Goal: Communication & Community: Share content

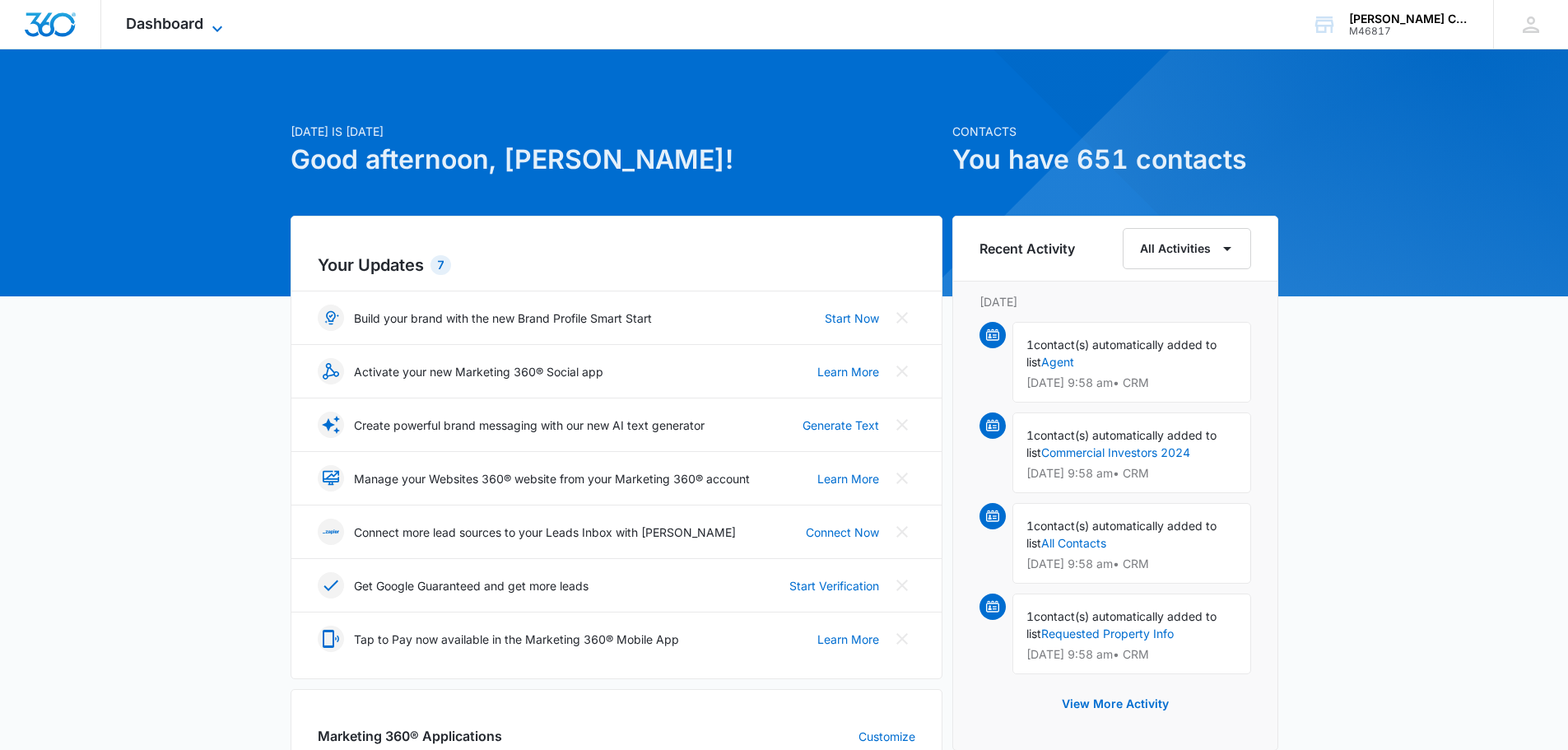
click at [163, 29] on span "Dashboard" at bounding box center [164, 23] width 78 height 17
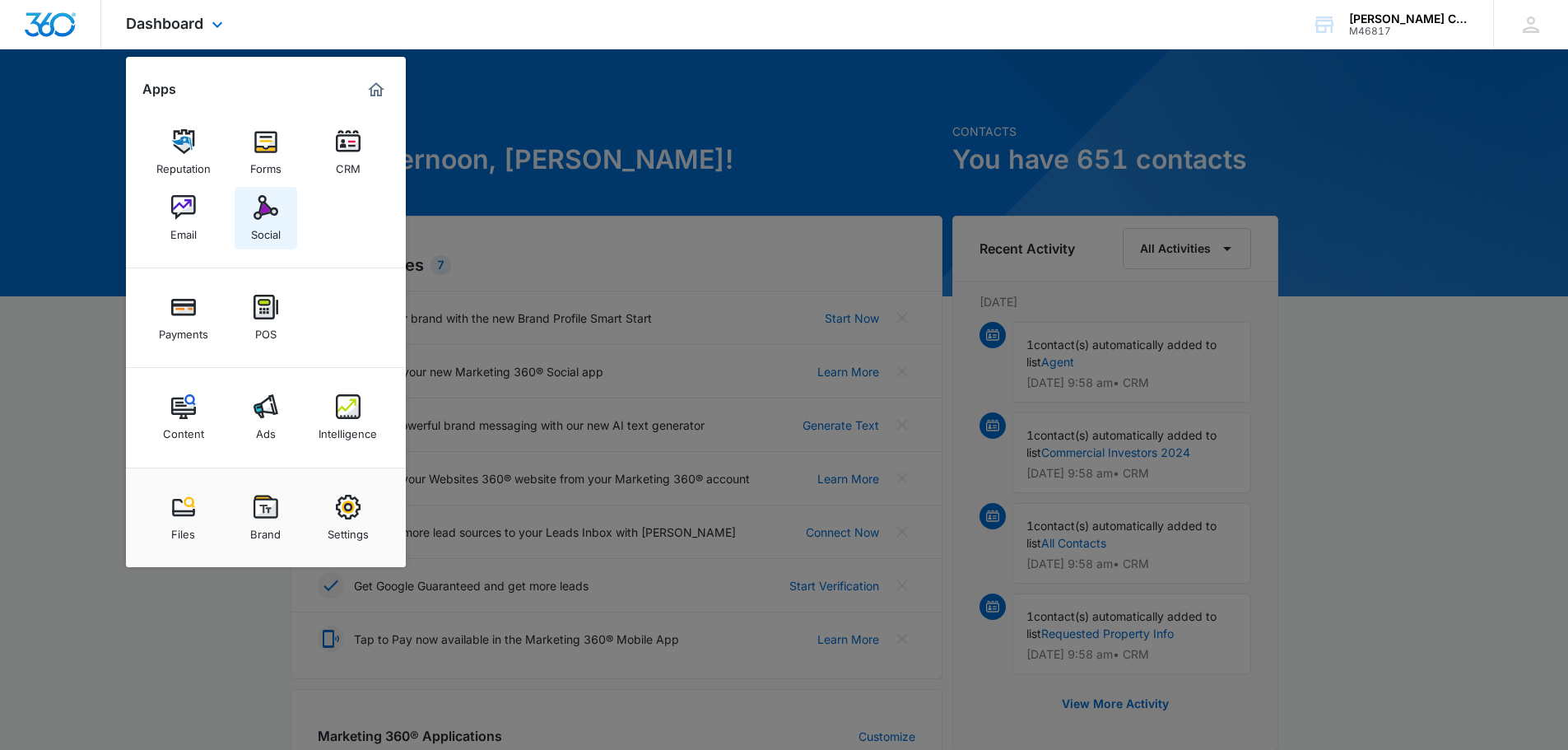
click at [269, 223] on div "Social" at bounding box center [266, 230] width 30 height 21
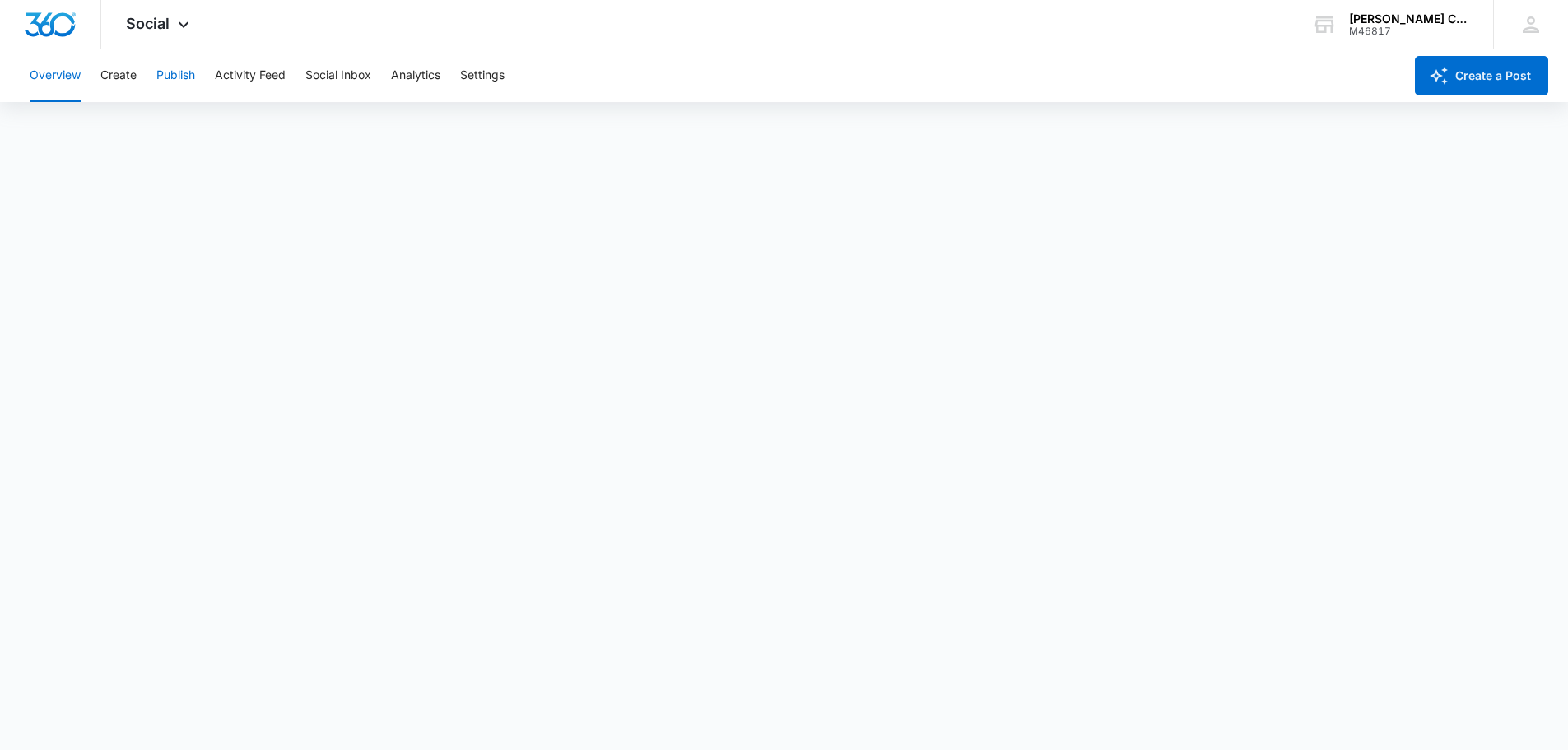
click at [177, 71] on button "Publish" at bounding box center [176, 75] width 38 height 53
click at [1504, 80] on button "Create a Post" at bounding box center [1482, 75] width 133 height 39
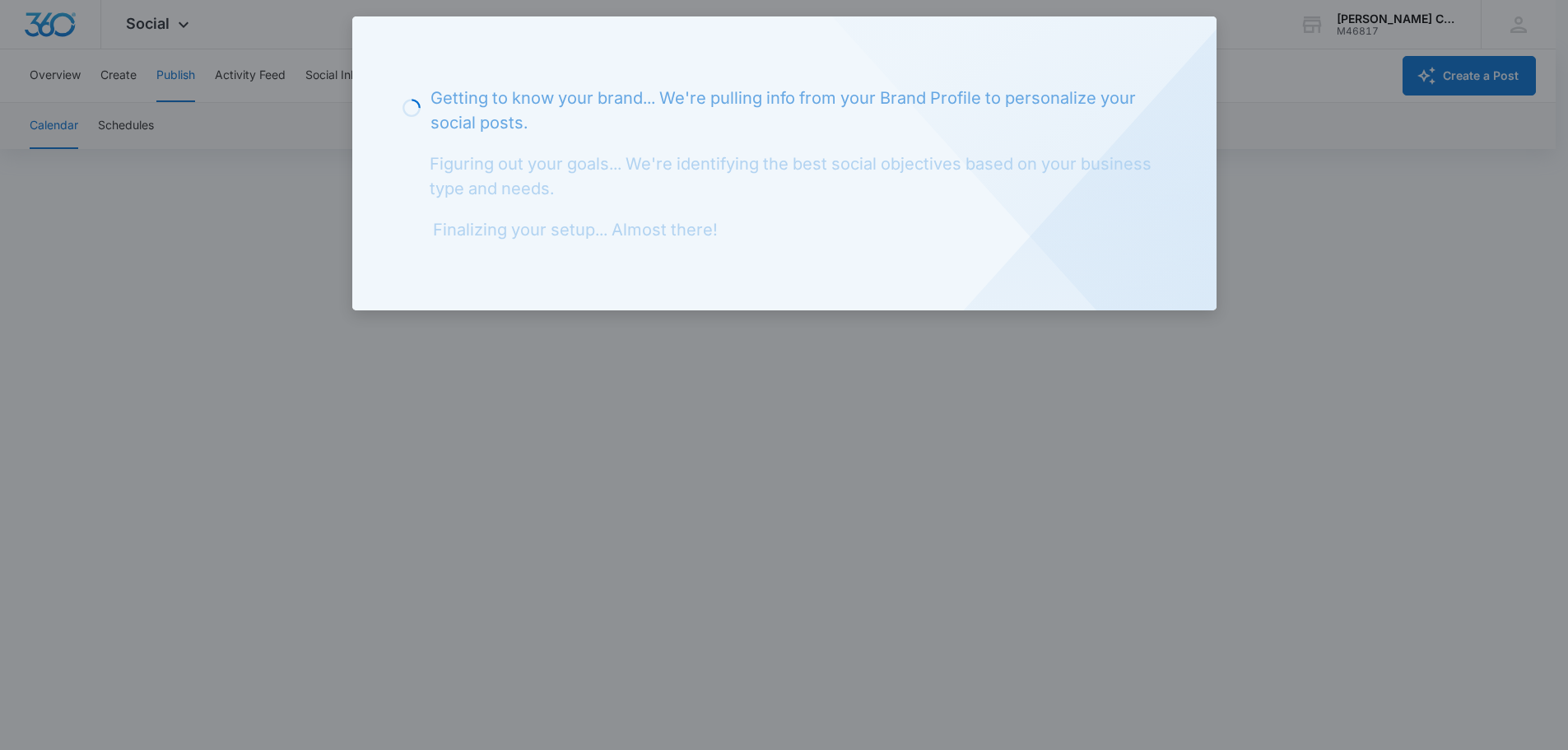
click at [1314, 119] on div at bounding box center [784, 375] width 1568 height 750
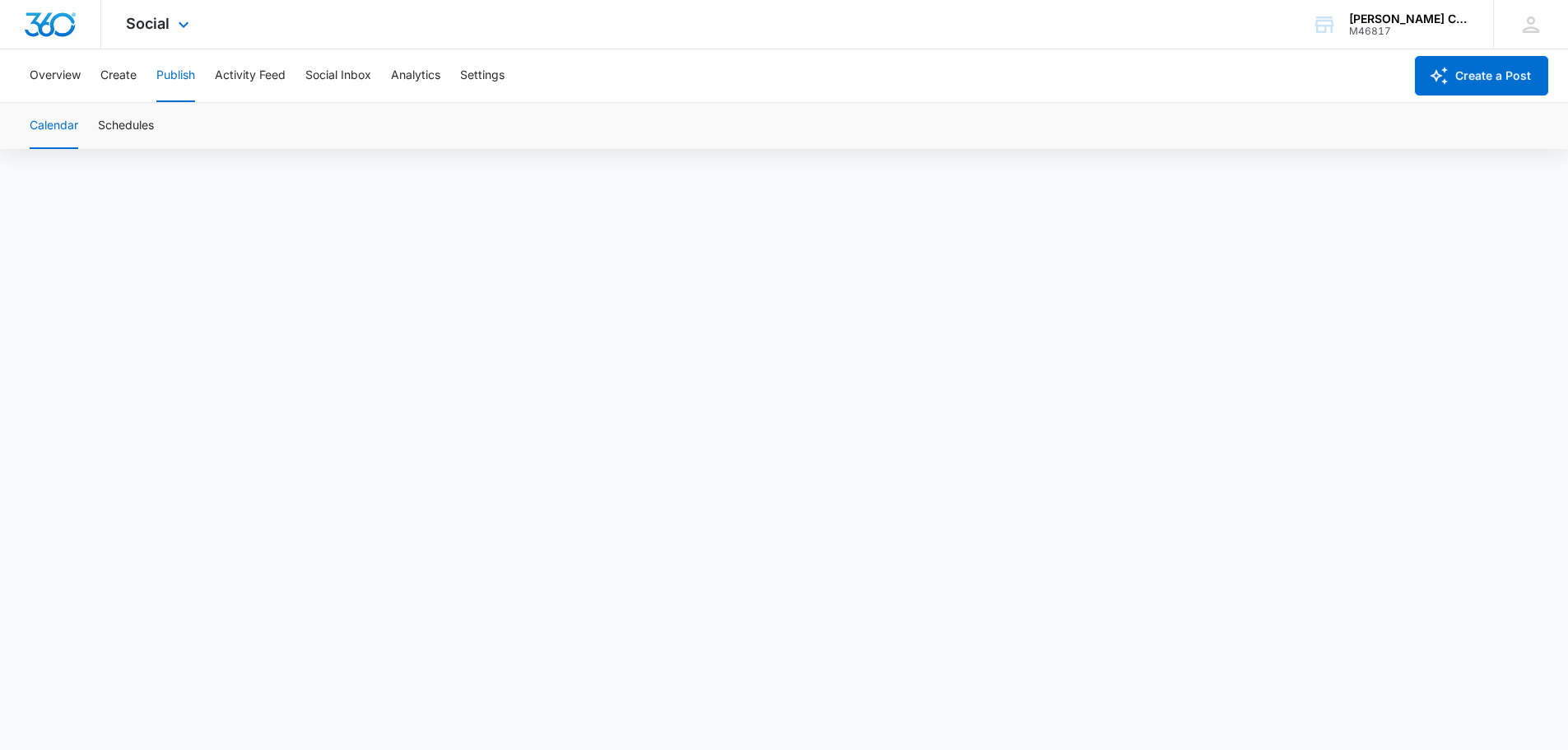
drag, startPoint x: 1033, startPoint y: 39, endPoint x: 1040, endPoint y: 35, distance: 8.1
click at [1033, 39] on div "Social Apps Reputation Forms CRM Email Social Payments POS Content Ads Intellig…" at bounding box center [784, 24] width 1568 height 49
